Goal: Use online tool/utility: Use online tool/utility

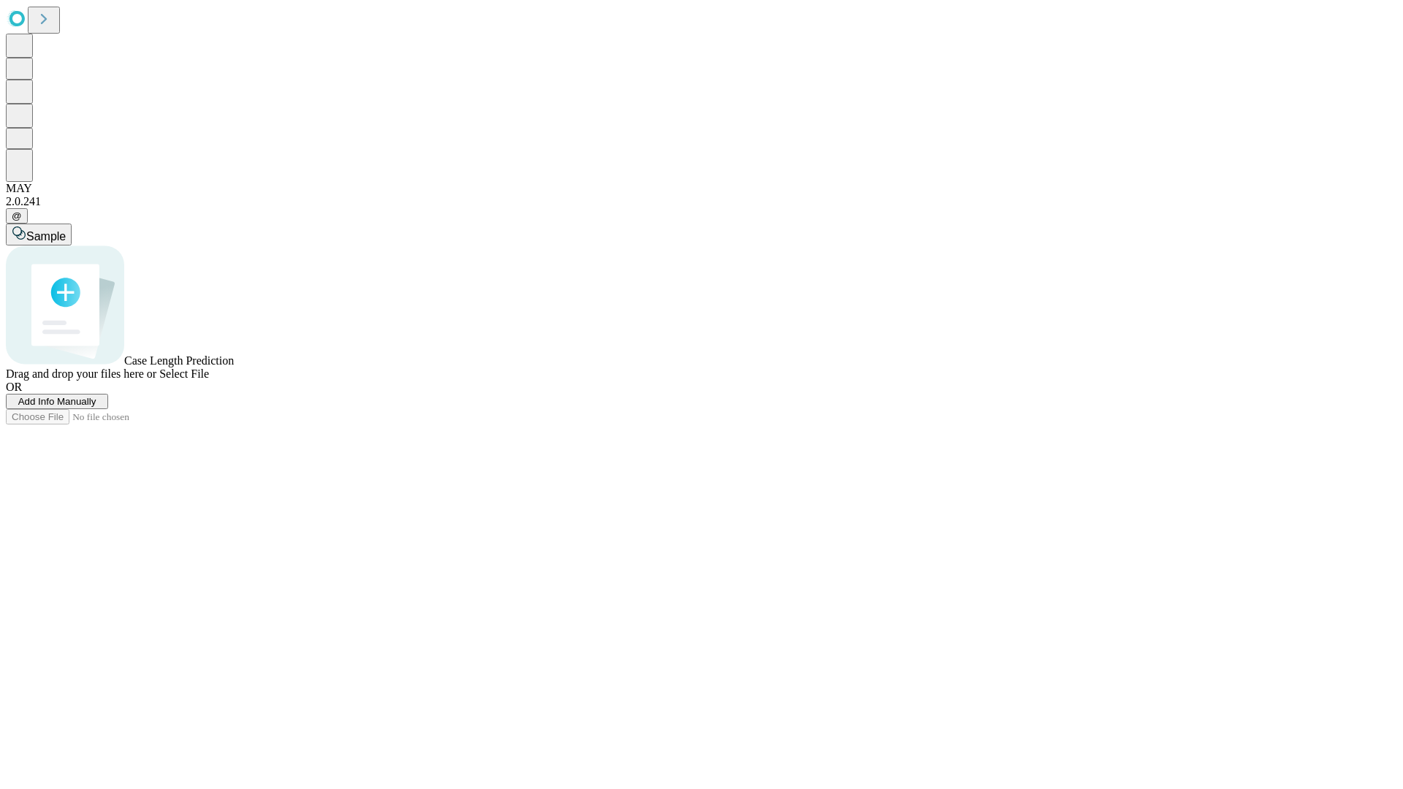
click at [96, 407] on span "Add Info Manually" at bounding box center [57, 401] width 78 height 11
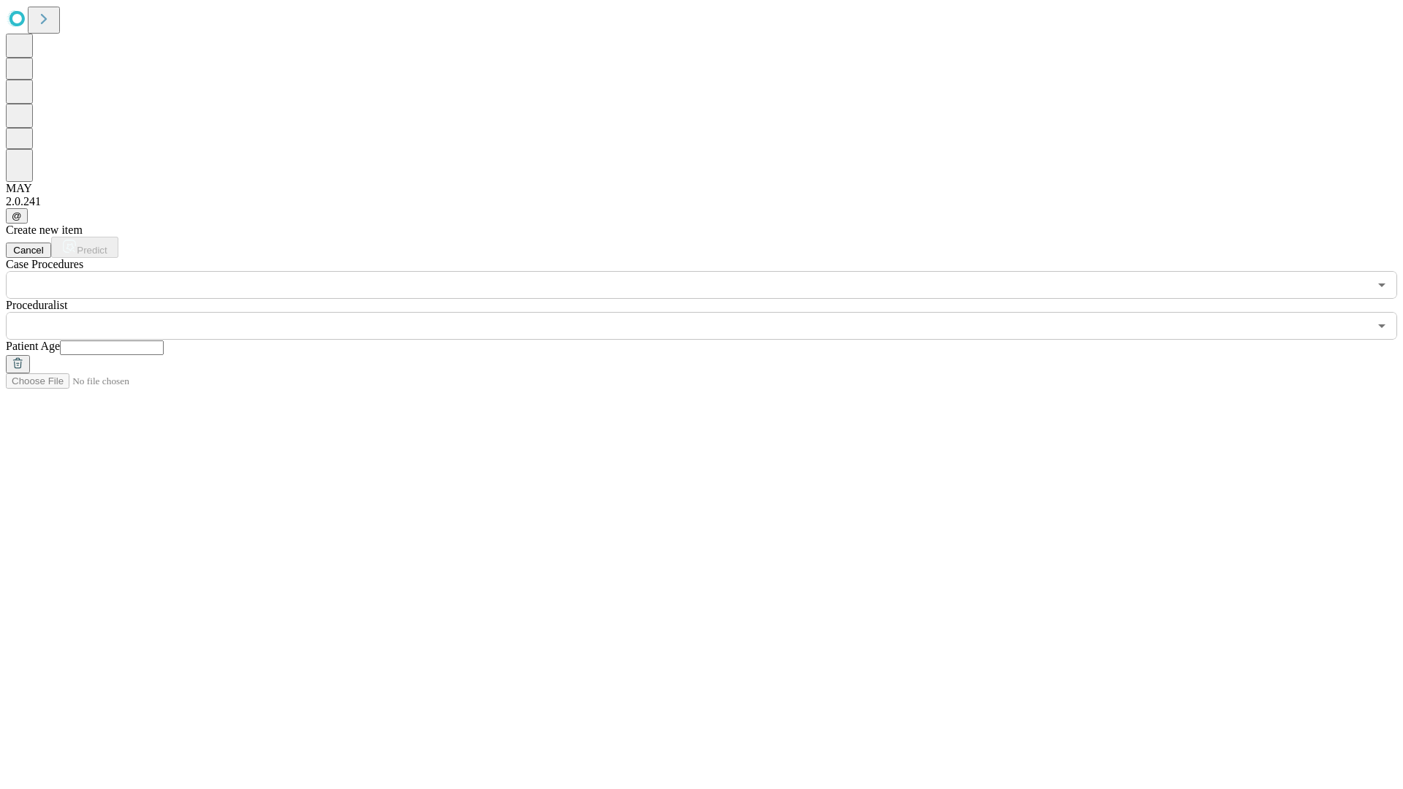
click at [164, 341] on input "text" at bounding box center [112, 348] width 104 height 15
type input "**"
click at [712, 312] on input "text" at bounding box center [687, 326] width 1363 height 28
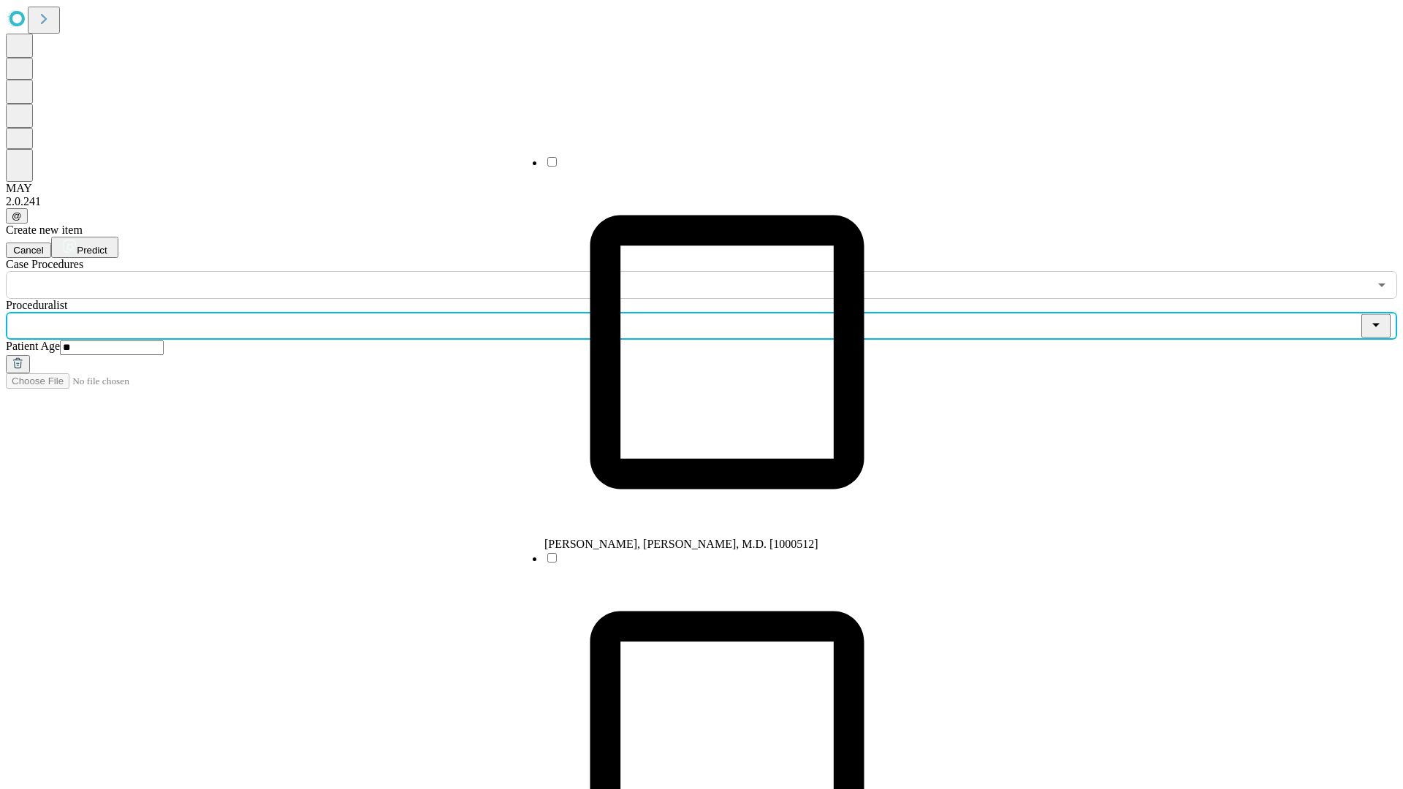
click at [713, 167] on li "[PERSON_NAME], [PERSON_NAME], M.D. [1000512]" at bounding box center [726, 353] width 365 height 396
click at [307, 271] on input "text" at bounding box center [687, 285] width 1363 height 28
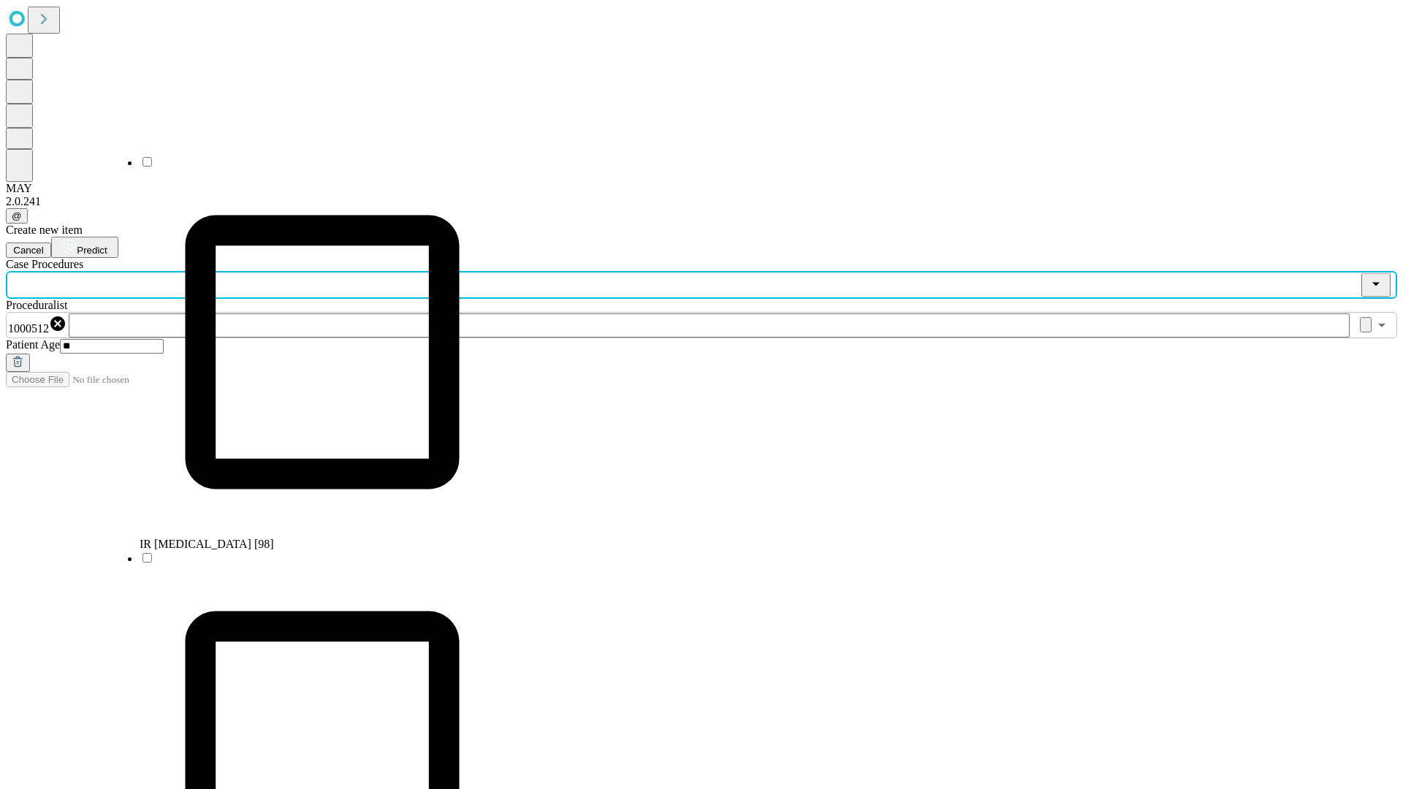
click at [308, 167] on li "IR [MEDICAL_DATA] [98]" at bounding box center [322, 353] width 365 height 396
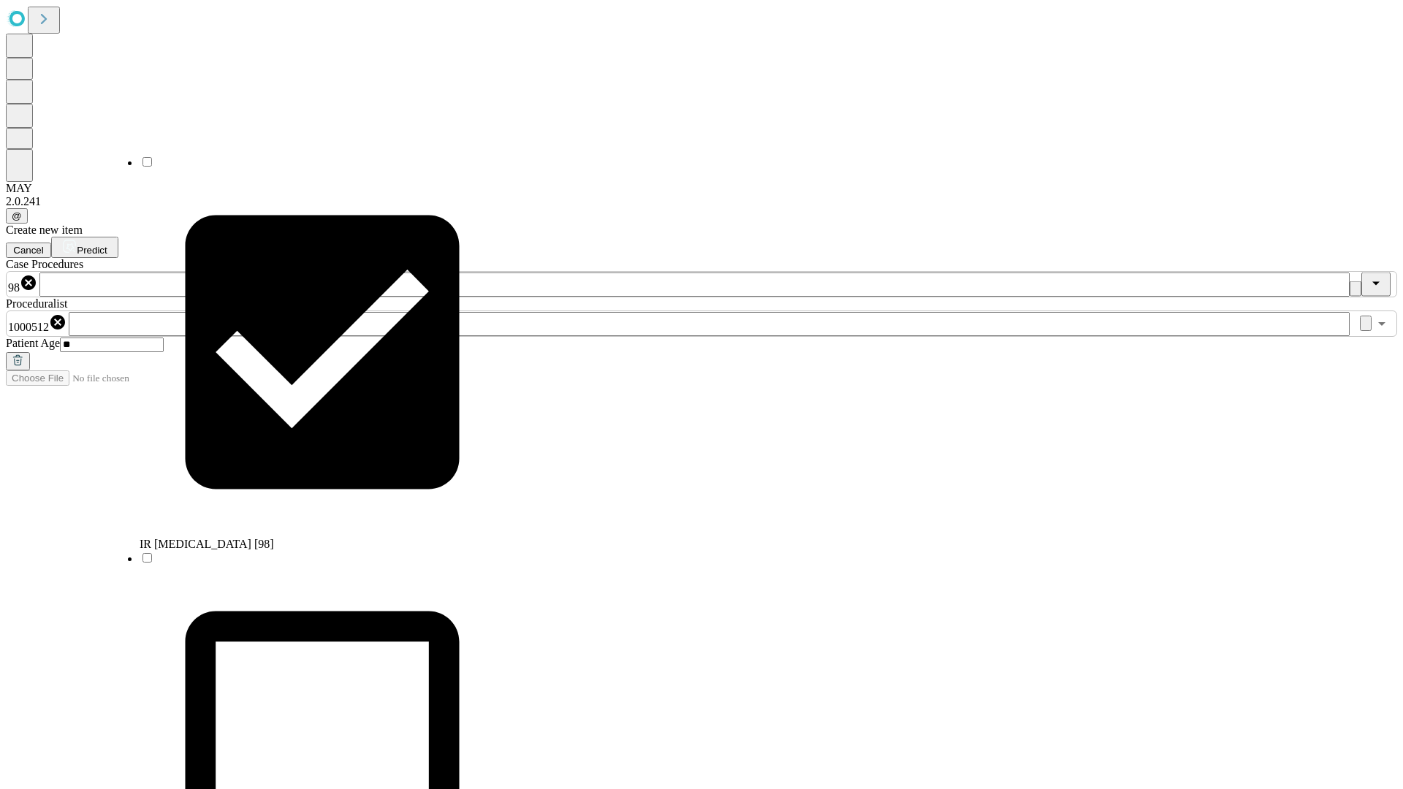
click at [107, 245] on span "Predict" at bounding box center [92, 250] width 30 height 11
